Goal: Find contact information: Obtain details needed to contact an individual or organization

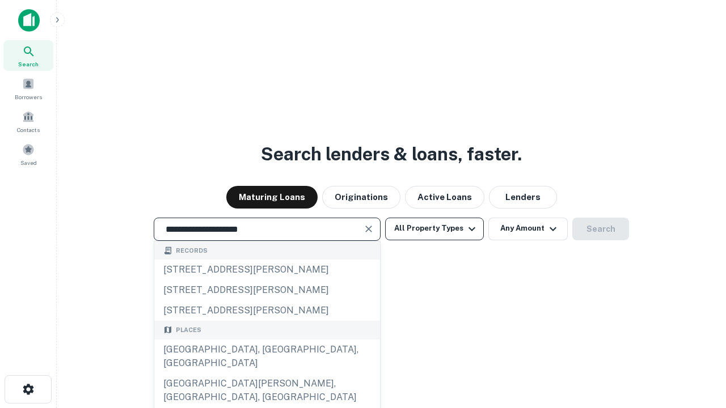
click at [266, 374] on div "Santa Monica, CA, USA" at bounding box center [267, 357] width 226 height 34
type input "**********"
click at [434, 228] on button "All Property Types" at bounding box center [434, 229] width 99 height 23
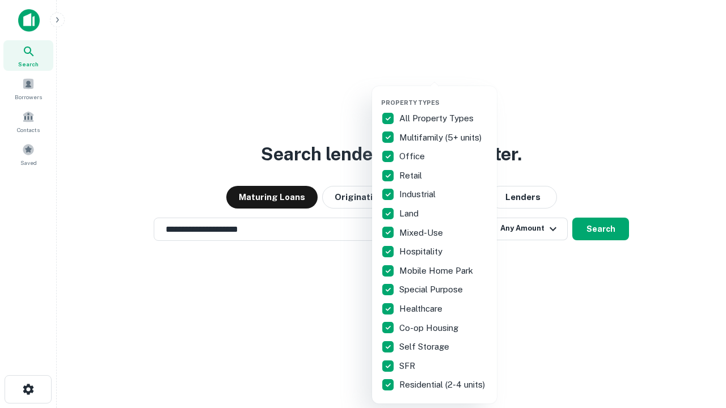
click at [443, 95] on button "button" at bounding box center [443, 95] width 125 height 1
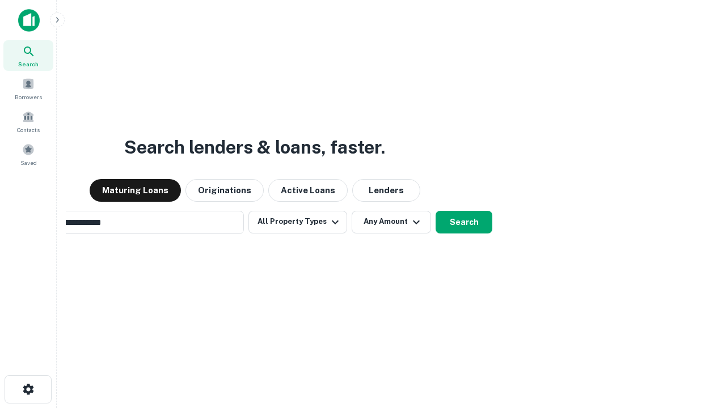
scroll to position [18, 0]
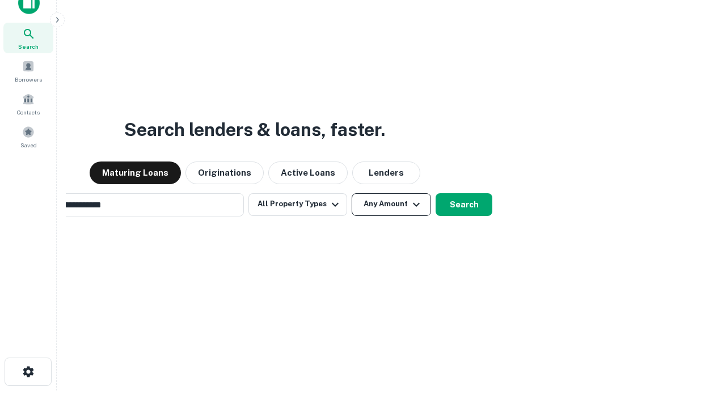
click at [351, 193] on button "Any Amount" at bounding box center [390, 204] width 79 height 23
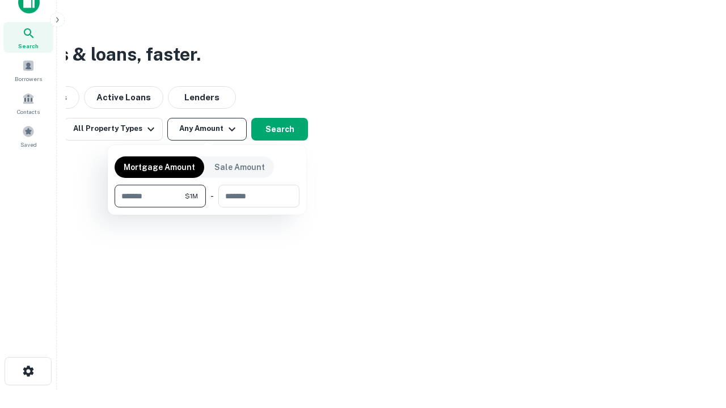
type input "*******"
click at [207, 207] on button "button" at bounding box center [207, 207] width 185 height 1
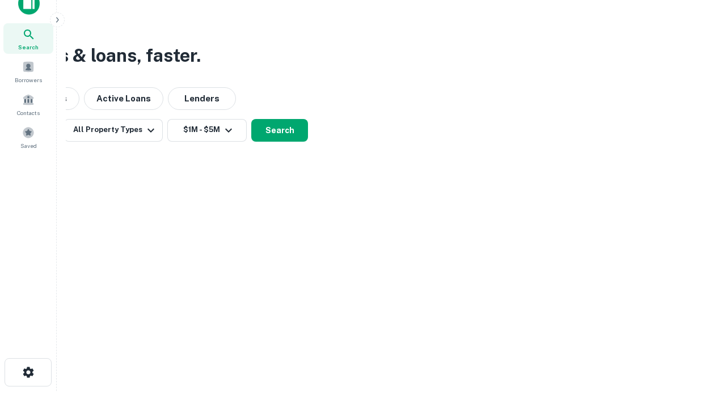
scroll to position [7, 209]
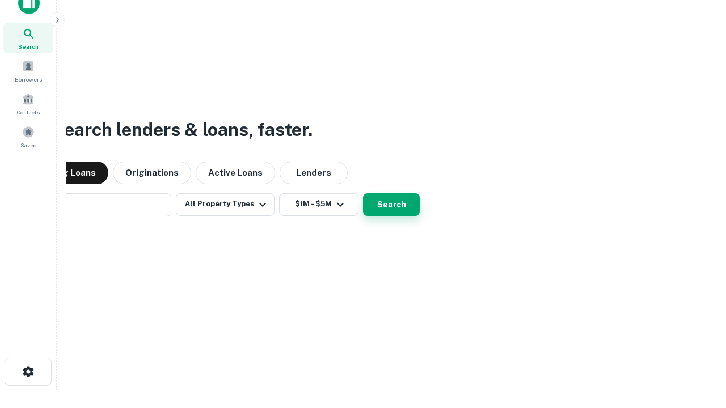
click at [363, 193] on button "Search" at bounding box center [391, 204] width 57 height 23
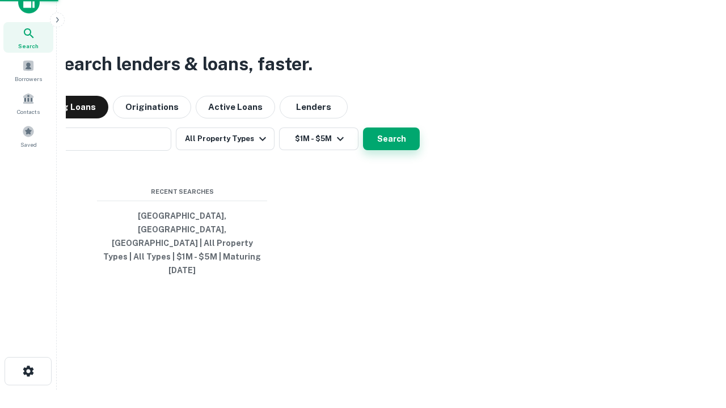
scroll to position [30, 321]
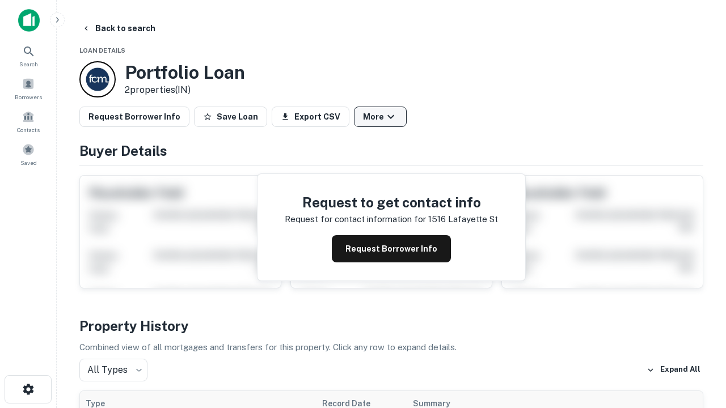
click at [380, 117] on button "More" at bounding box center [380, 117] width 53 height 20
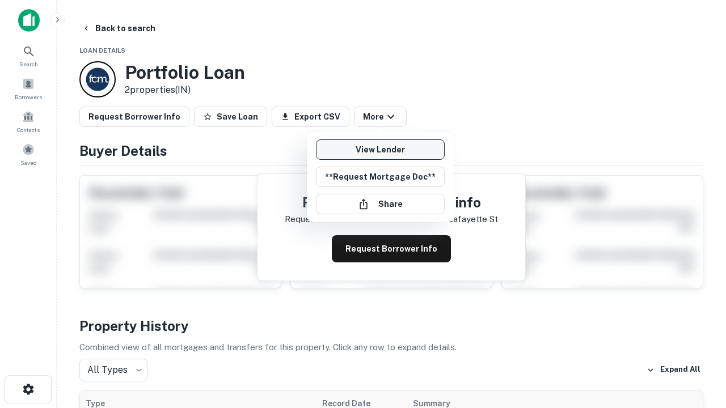
click at [380, 150] on link "View Lender" at bounding box center [380, 149] width 129 height 20
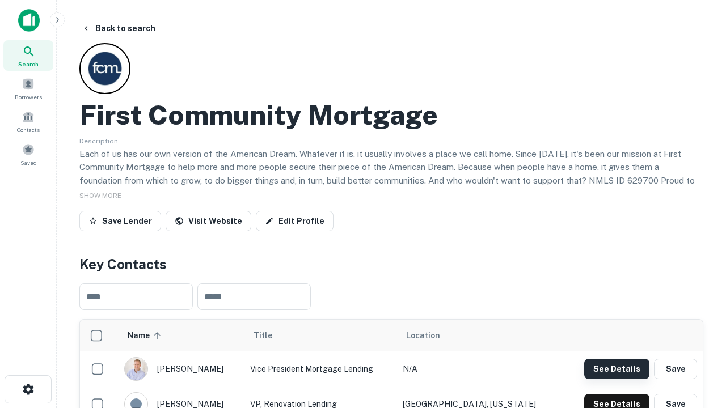
click at [616, 368] on button "See Details" at bounding box center [616, 369] width 65 height 20
